Goal: Transaction & Acquisition: Purchase product/service

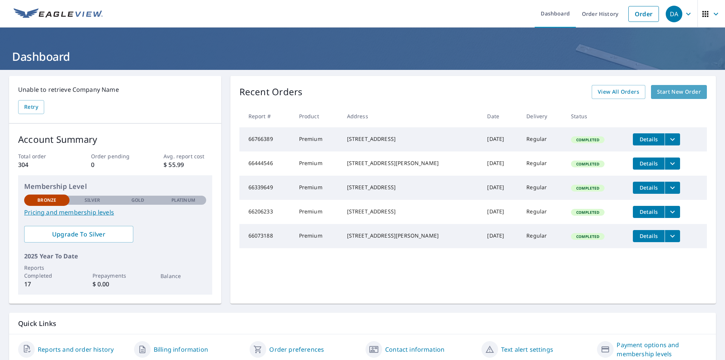
click at [676, 89] on span "Start New Order" at bounding box center [679, 91] width 44 height 9
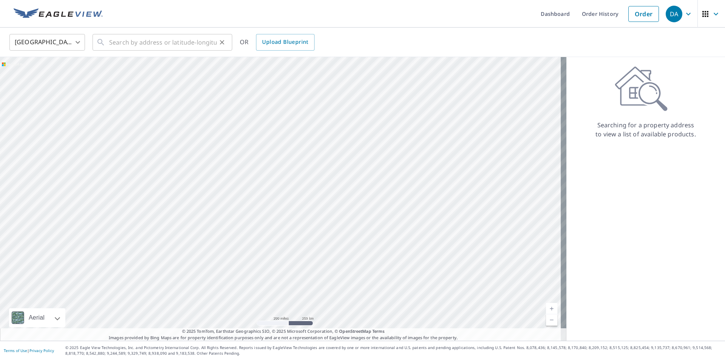
click at [103, 40] on icon at bounding box center [100, 42] width 9 height 9
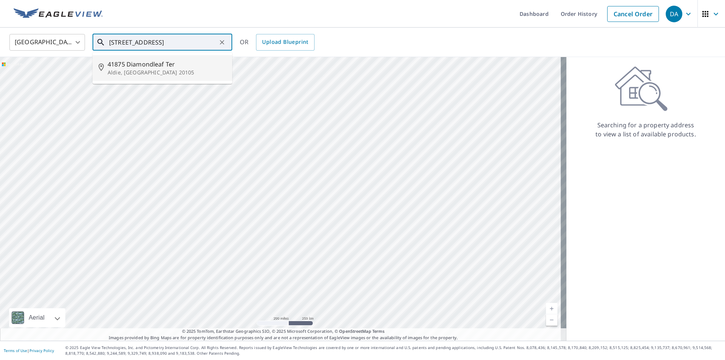
click at [141, 65] on span "41875 Diamondleaf Ter" at bounding box center [167, 64] width 119 height 9
type input "41875 Diamondleaf Ter Aldie, [GEOGRAPHIC_DATA] 20105"
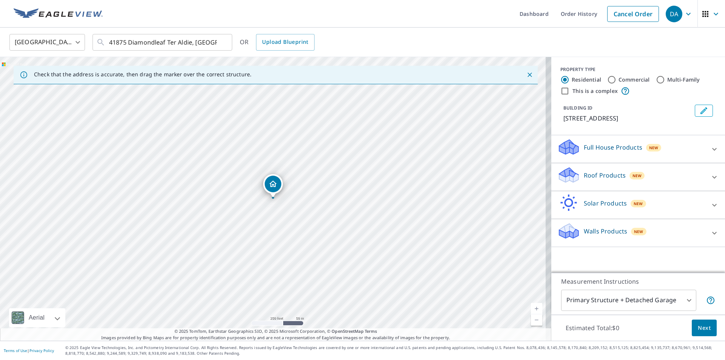
click at [562, 175] on icon at bounding box center [567, 172] width 17 height 9
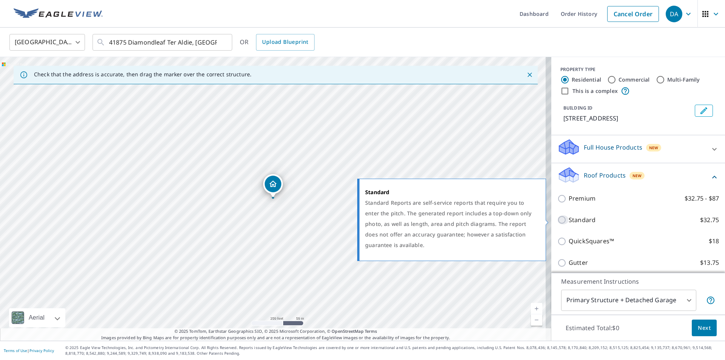
click at [558, 217] on input "Standard $32.75" at bounding box center [563, 219] width 11 height 9
checkbox input "true"
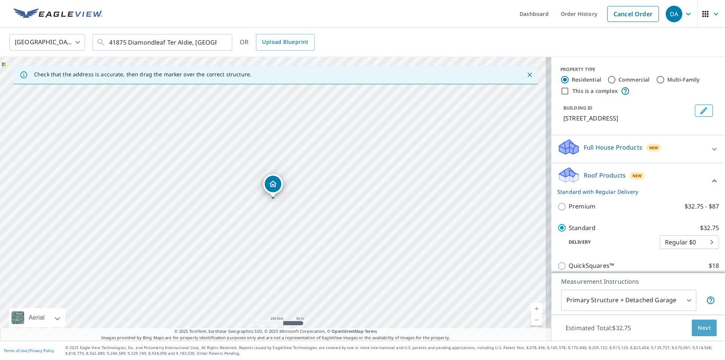
click at [702, 327] on span "Next" at bounding box center [704, 327] width 13 height 9
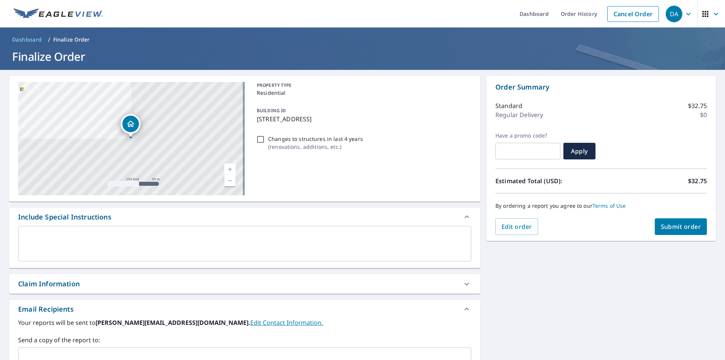
click at [677, 224] on span "Submit order" at bounding box center [681, 227] width 40 height 8
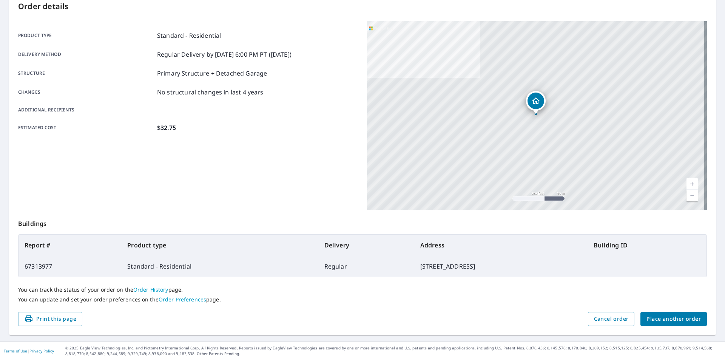
scroll to position [85, 0]
